Goal: Transaction & Acquisition: Purchase product/service

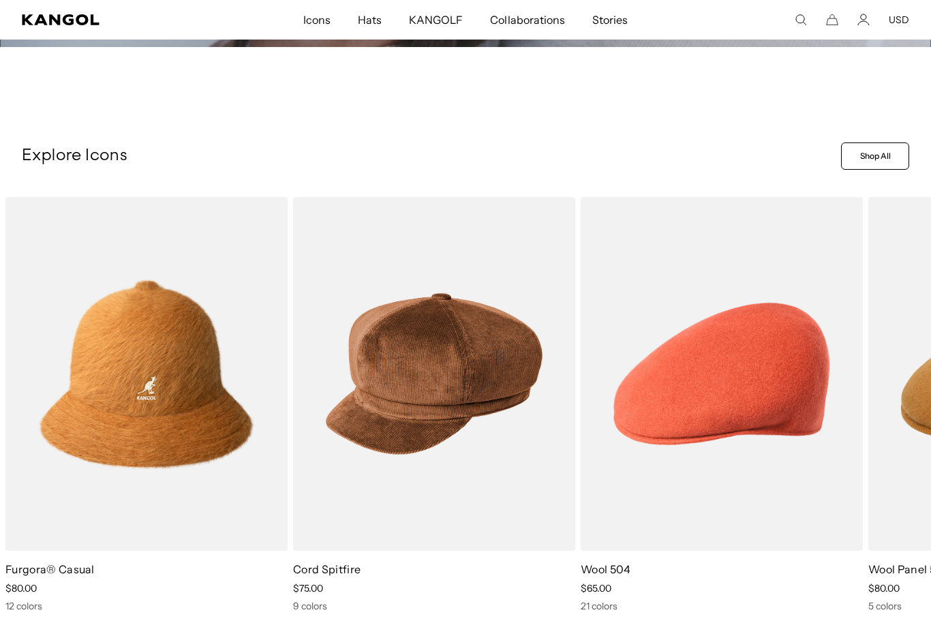
scroll to position [385, 0]
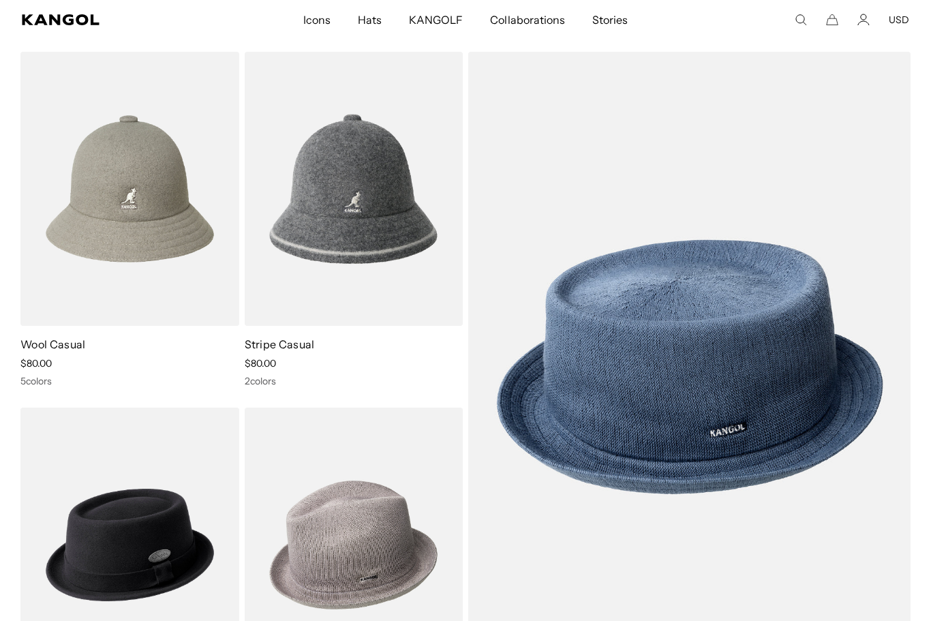
click at [0, 0] on img at bounding box center [0, 0] width 0 height 0
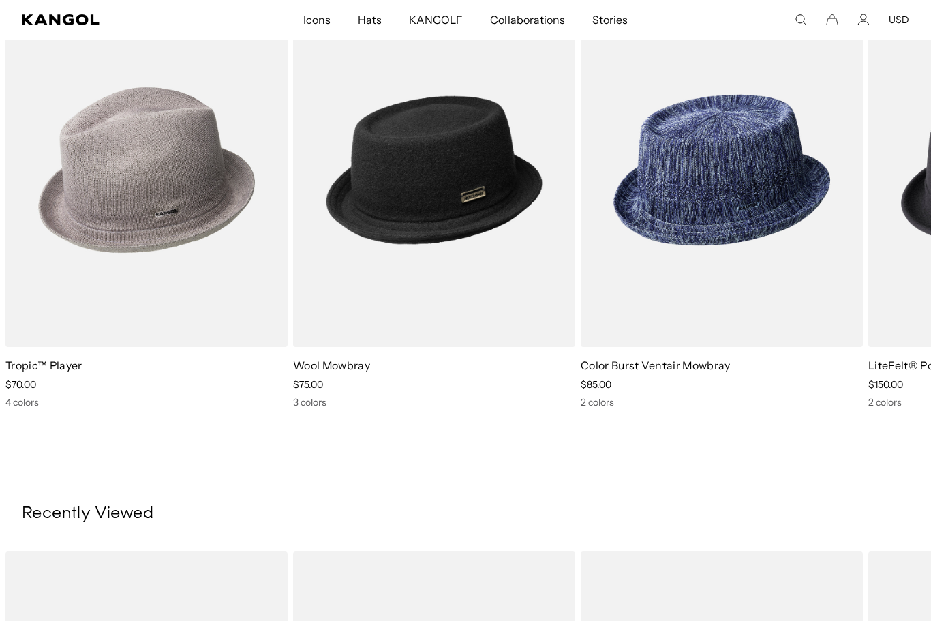
scroll to position [0, 281]
click at [0, 0] on img "2 of 5" at bounding box center [0, 0] width 0 height 0
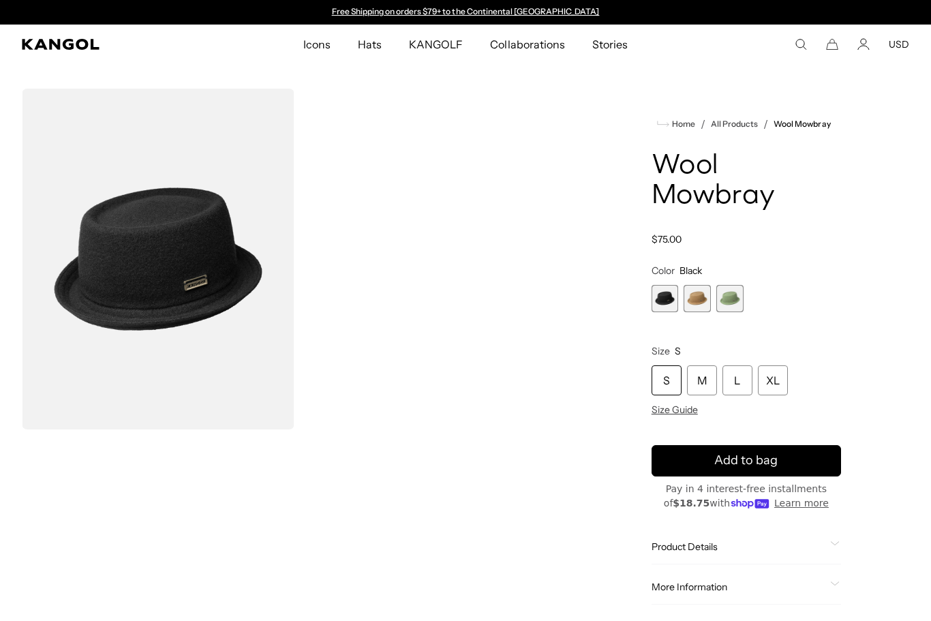
click at [678, 415] on span "Size Guide" at bounding box center [675, 410] width 46 height 12
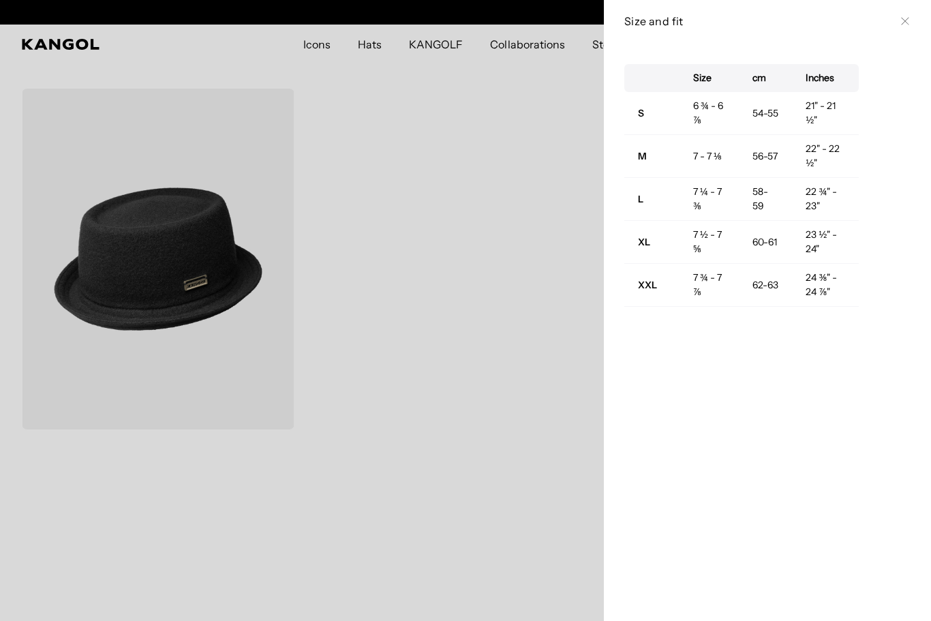
scroll to position [0, 281]
click at [523, 377] on div at bounding box center [465, 310] width 931 height 621
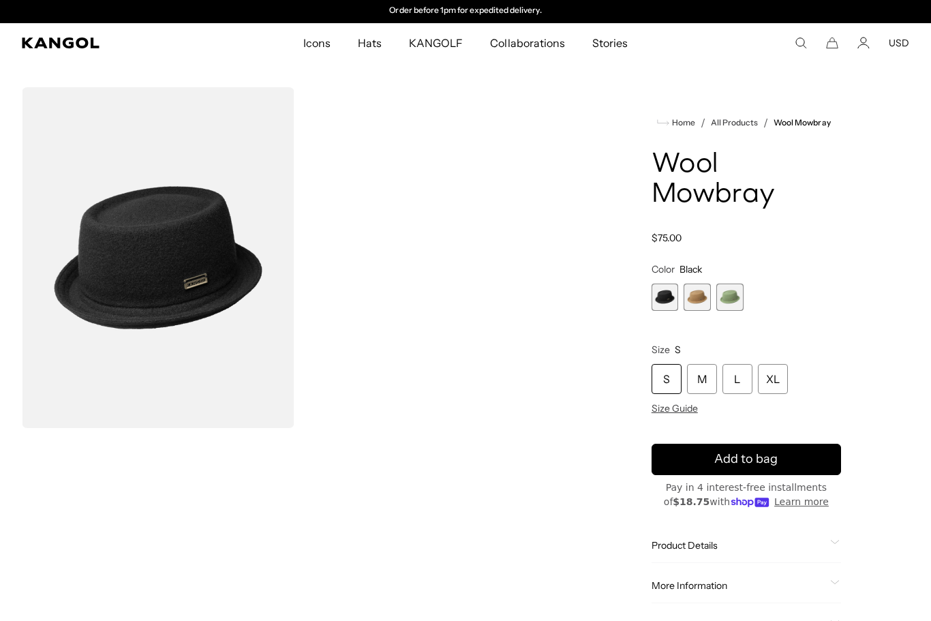
scroll to position [14, 0]
